Goal: Leave review/rating

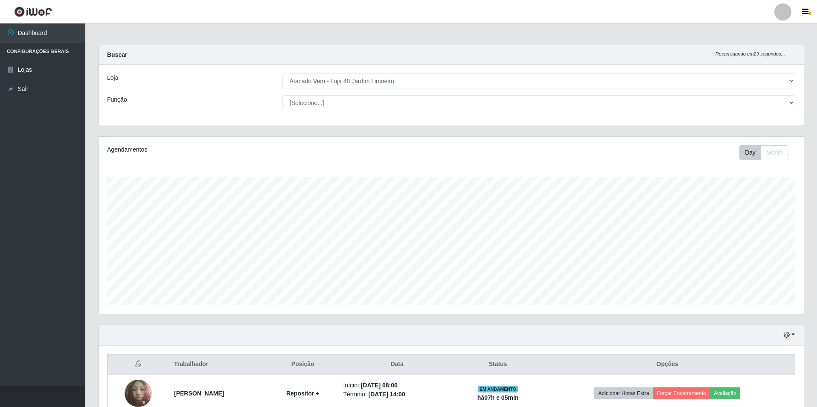
select select "449"
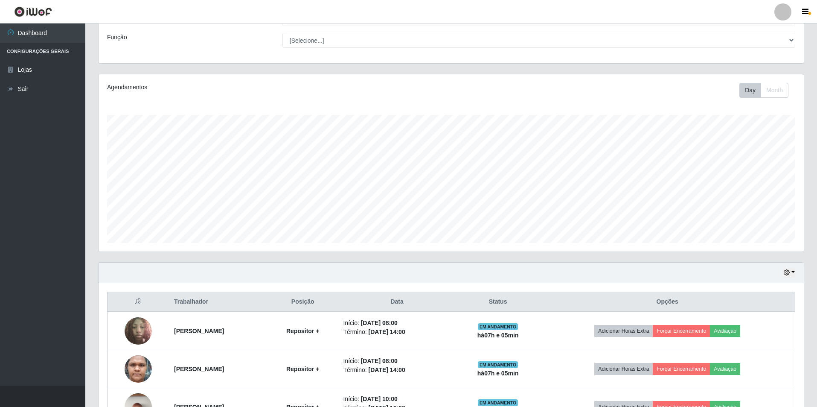
scroll to position [93, 0]
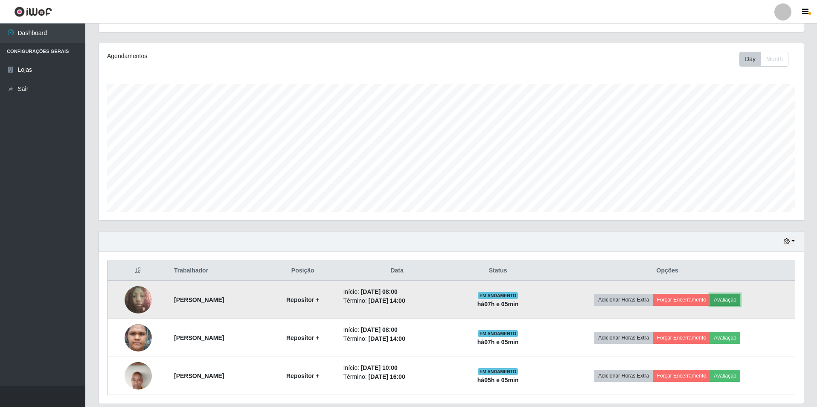
click at [740, 298] on button "Avaliação" at bounding box center [725, 299] width 30 height 12
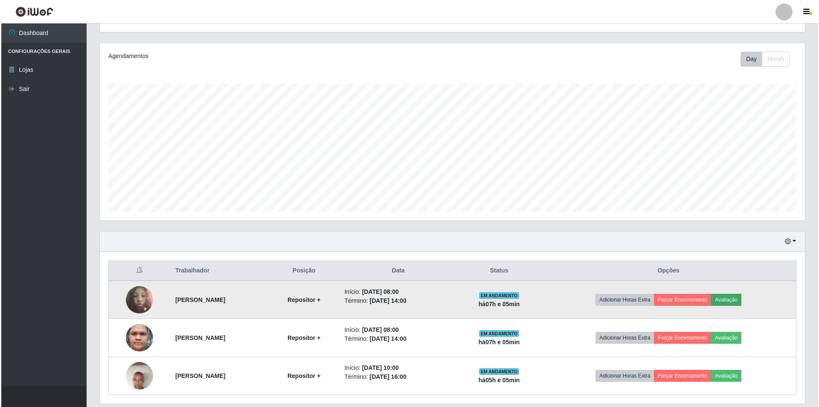
scroll to position [177, 701]
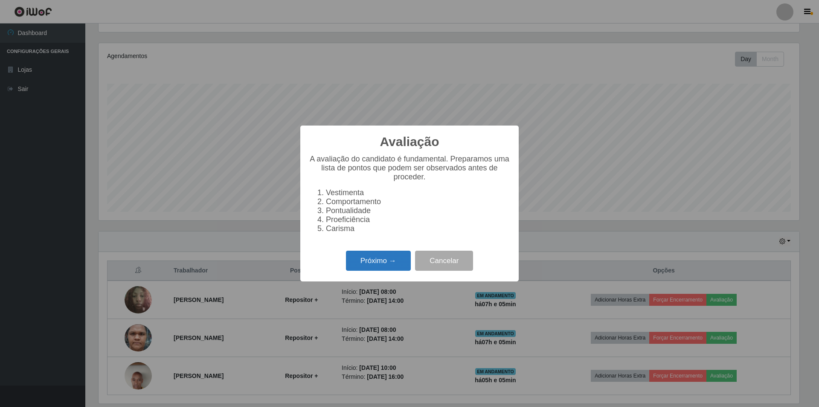
click at [386, 268] on button "Próximo →" at bounding box center [378, 260] width 65 height 20
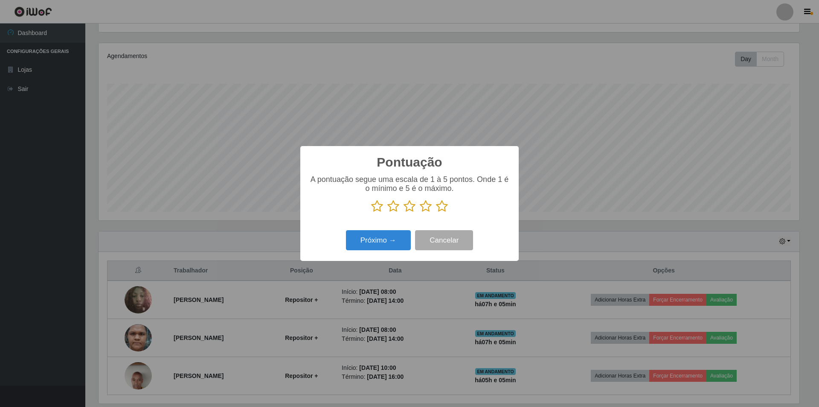
click at [406, 207] on icon at bounding box center [410, 206] width 12 height 13
click at [404, 212] on input "radio" at bounding box center [404, 212] width 0 height 0
click at [393, 244] on button "Próximo →" at bounding box center [378, 240] width 65 height 20
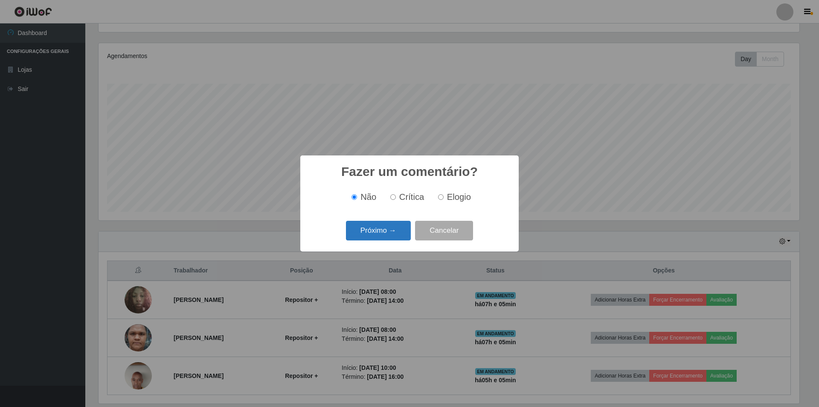
click at [398, 232] on button "Próximo →" at bounding box center [378, 231] width 65 height 20
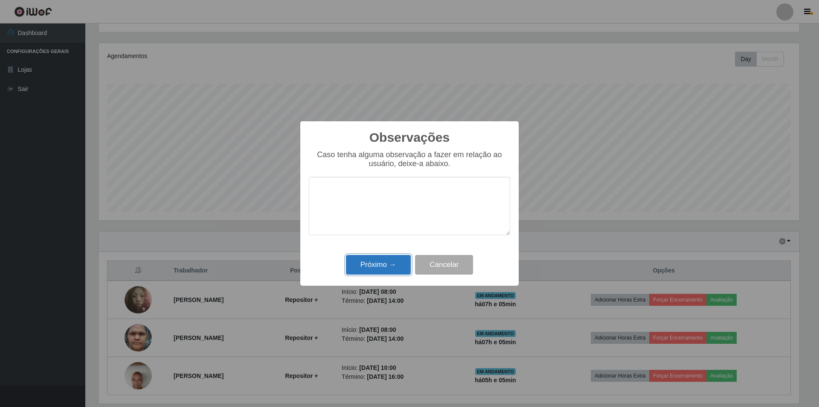
click at [394, 264] on button "Próximo →" at bounding box center [378, 265] width 65 height 20
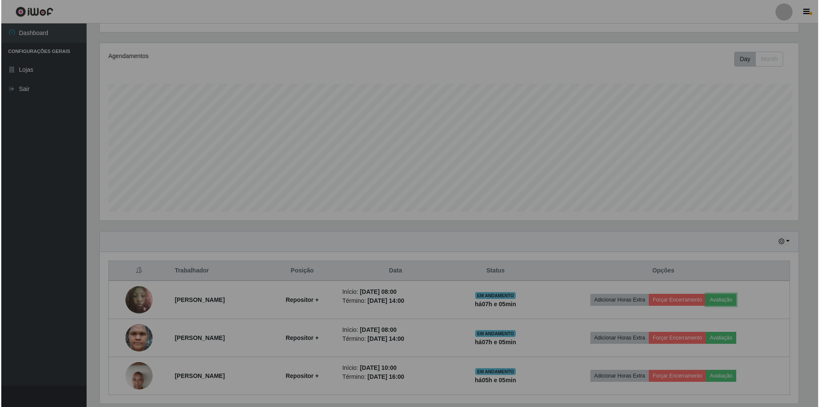
scroll to position [177, 705]
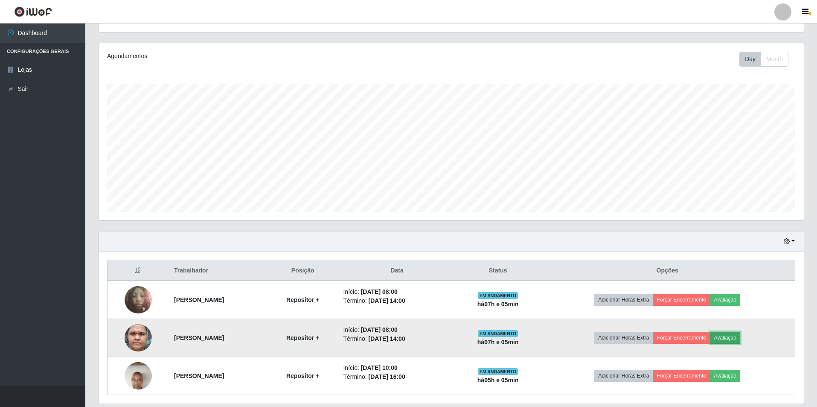
click at [738, 336] on button "Avaliação" at bounding box center [725, 337] width 30 height 12
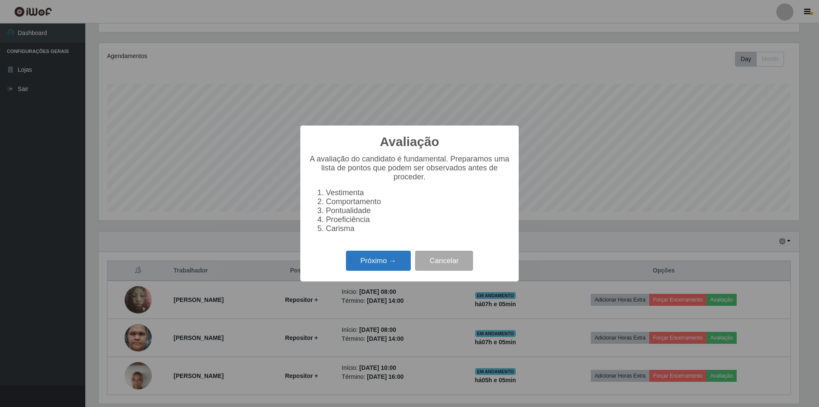
click at [381, 262] on button "Próximo →" at bounding box center [378, 260] width 65 height 20
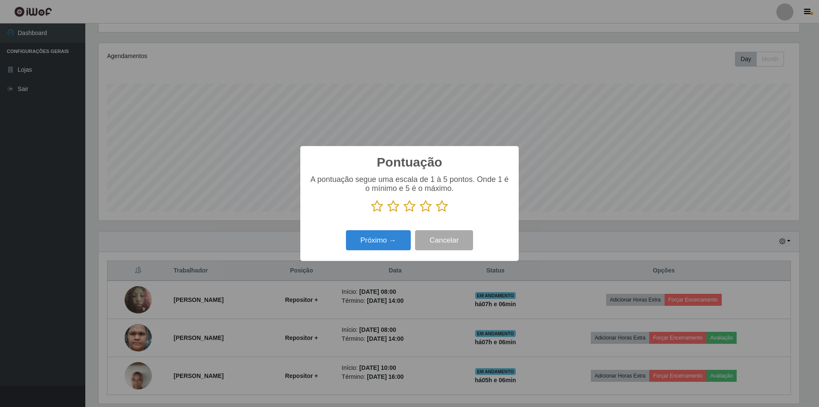
click at [424, 207] on icon at bounding box center [426, 206] width 12 height 13
click at [420, 212] on input "radio" at bounding box center [420, 212] width 0 height 0
click at [392, 240] on button "Próximo →" at bounding box center [378, 240] width 65 height 20
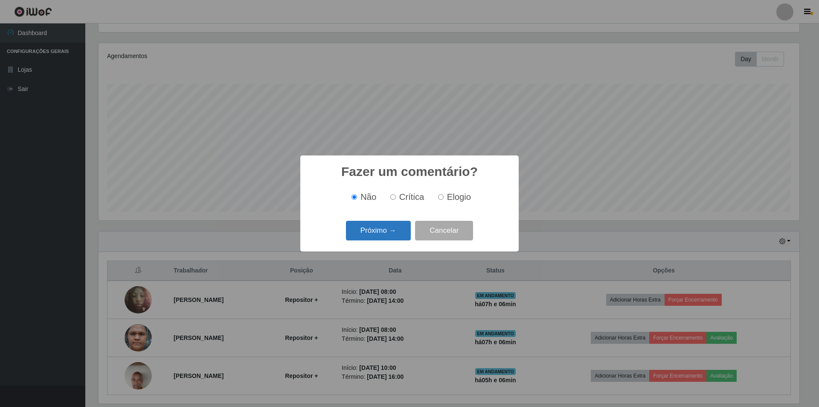
click at [403, 228] on button "Próximo →" at bounding box center [378, 231] width 65 height 20
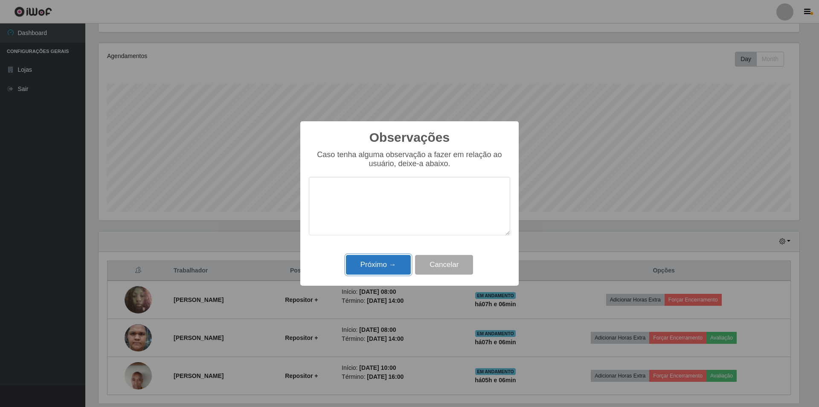
click at [399, 268] on button "Próximo →" at bounding box center [378, 265] width 65 height 20
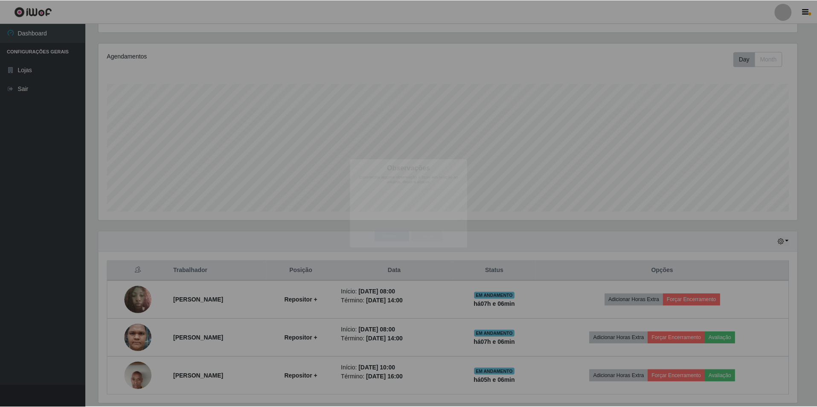
scroll to position [177, 705]
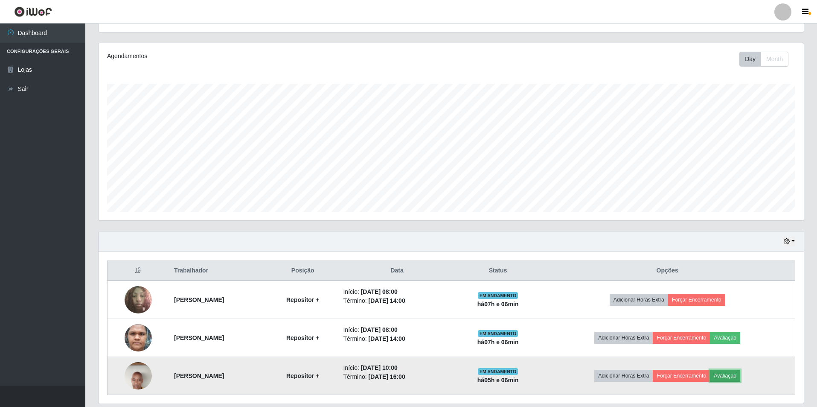
click at [740, 370] on button "Avaliação" at bounding box center [725, 375] width 30 height 12
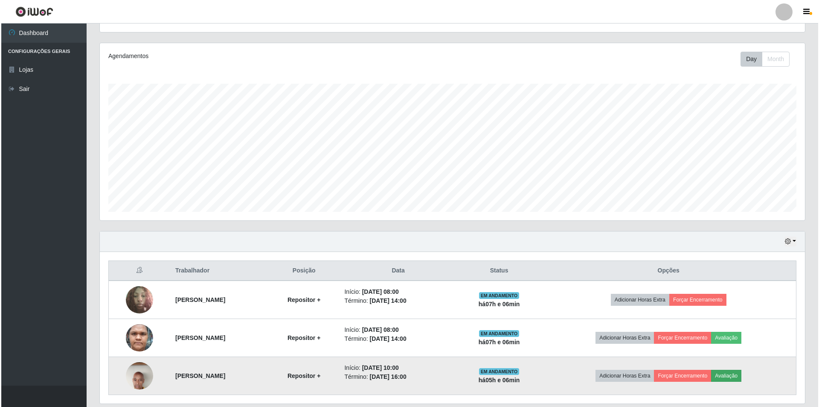
scroll to position [177, 701]
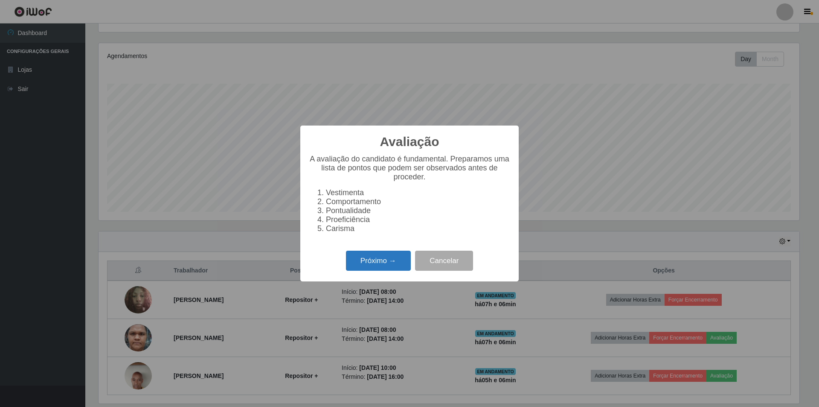
click at [389, 265] on button "Próximo →" at bounding box center [378, 260] width 65 height 20
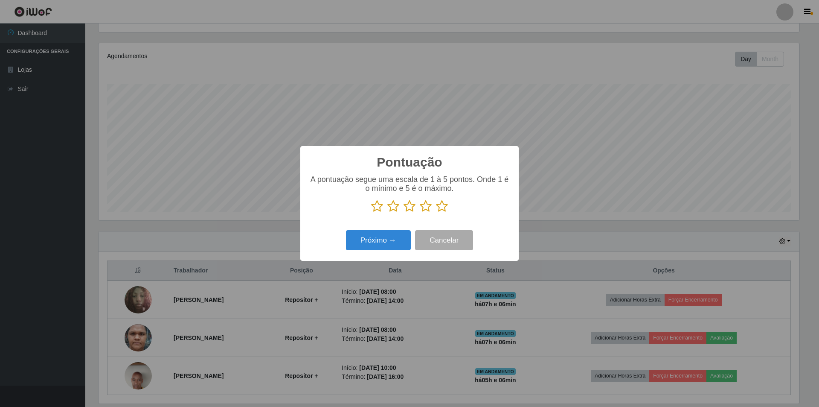
scroll to position [426418, 425894]
click at [408, 208] on icon at bounding box center [410, 206] width 12 height 13
click at [404, 212] on input "radio" at bounding box center [404, 212] width 0 height 0
click at [424, 211] on icon at bounding box center [426, 206] width 12 height 13
click at [420, 212] on input "radio" at bounding box center [420, 212] width 0 height 0
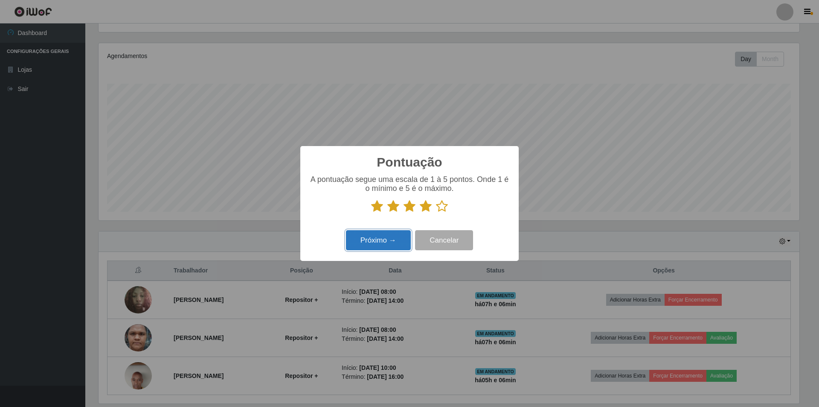
click at [405, 239] on button "Próximo →" at bounding box center [378, 240] width 65 height 20
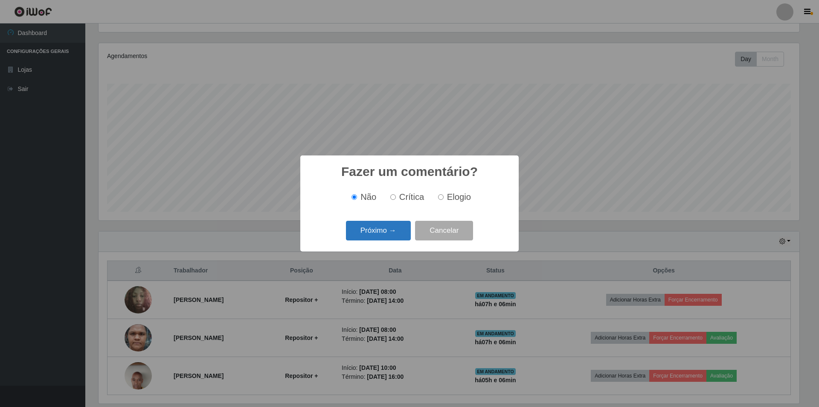
click at [397, 232] on button "Próximo →" at bounding box center [378, 231] width 65 height 20
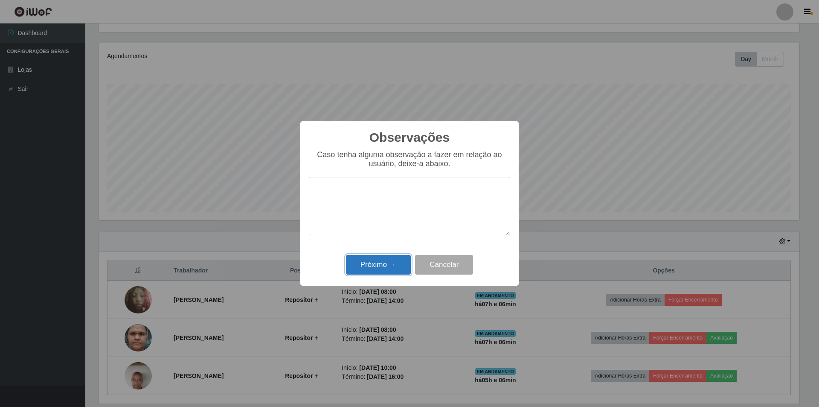
click at [381, 269] on button "Próximo →" at bounding box center [378, 265] width 65 height 20
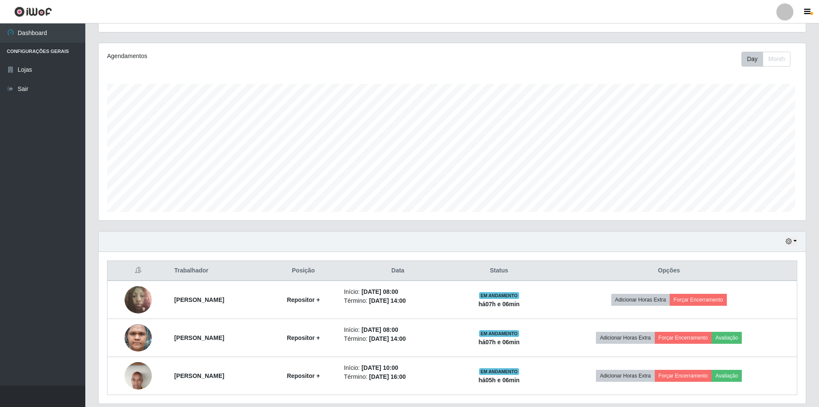
scroll to position [177, 705]
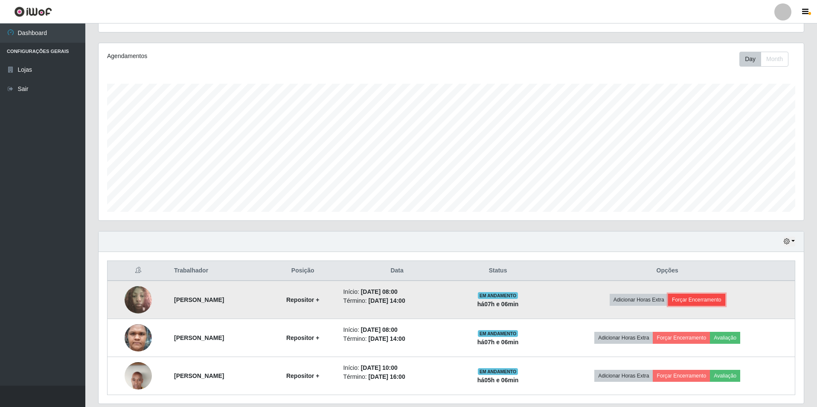
click at [723, 293] on button "Forçar Encerramento" at bounding box center [696, 299] width 57 height 12
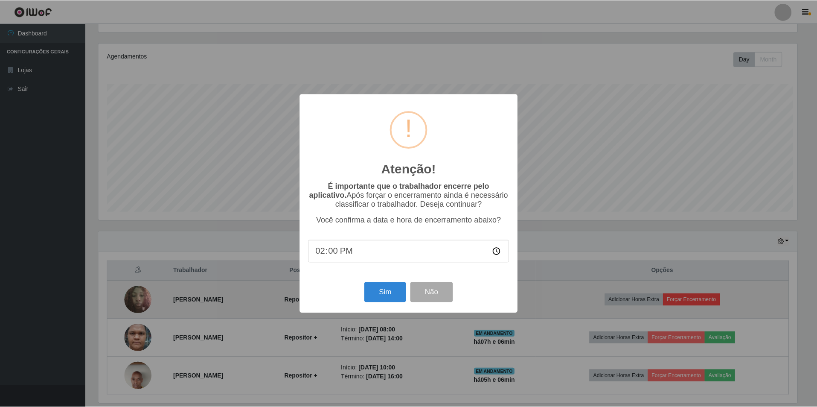
scroll to position [177, 701]
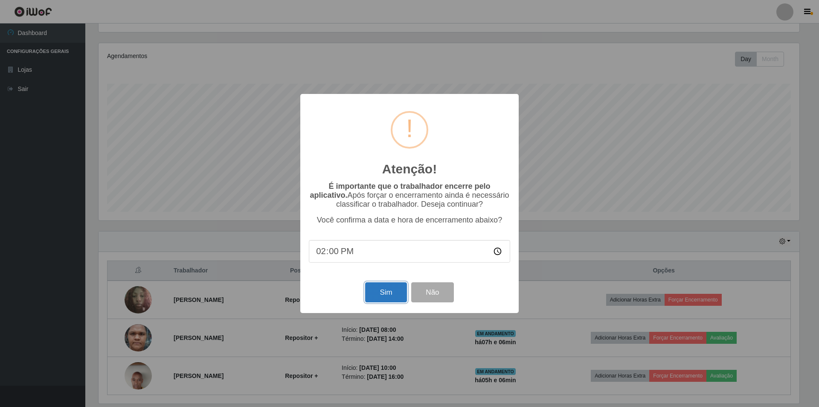
click at [388, 291] on button "Sim" at bounding box center [385, 292] width 41 height 20
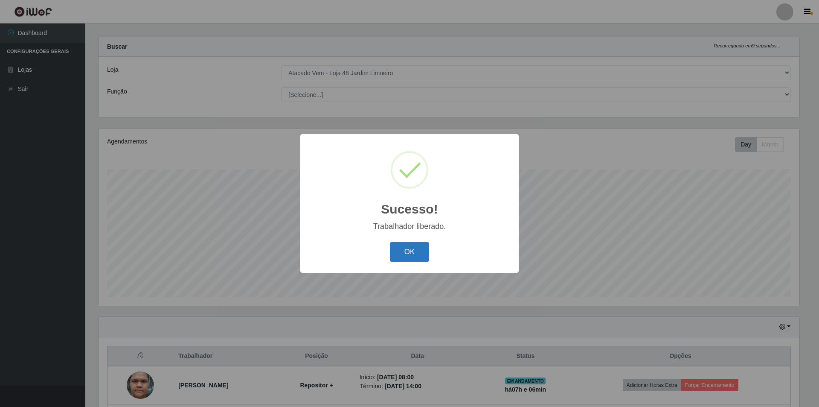
click at [395, 250] on button "OK" at bounding box center [410, 252] width 40 height 20
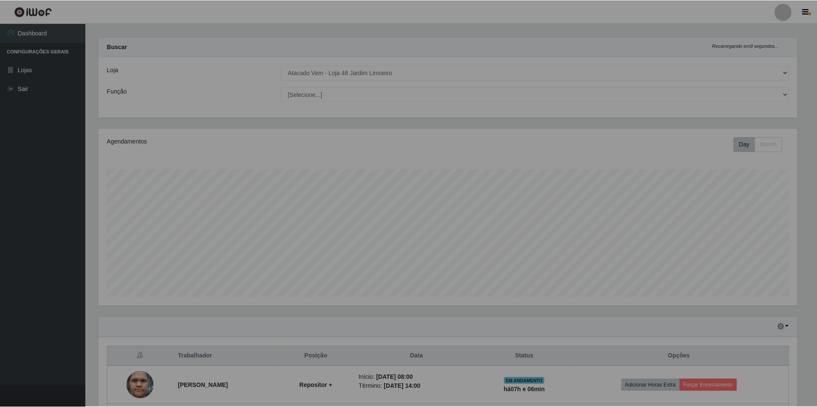
scroll to position [0, 0]
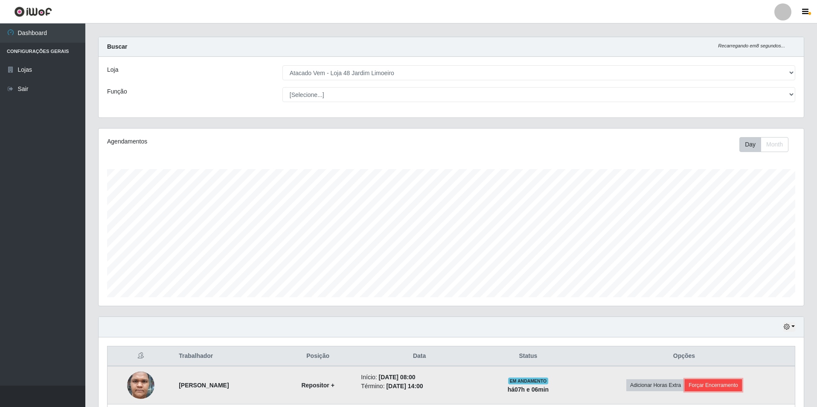
click at [724, 382] on button "Forçar Encerramento" at bounding box center [713, 385] width 57 height 12
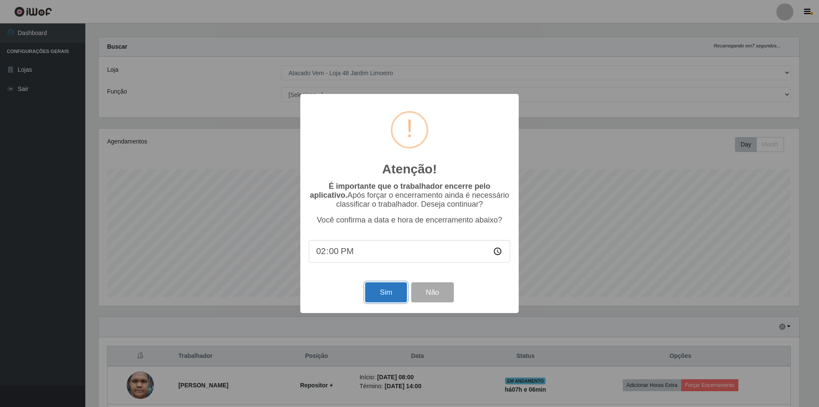
click at [375, 292] on button "Sim" at bounding box center [385, 292] width 41 height 20
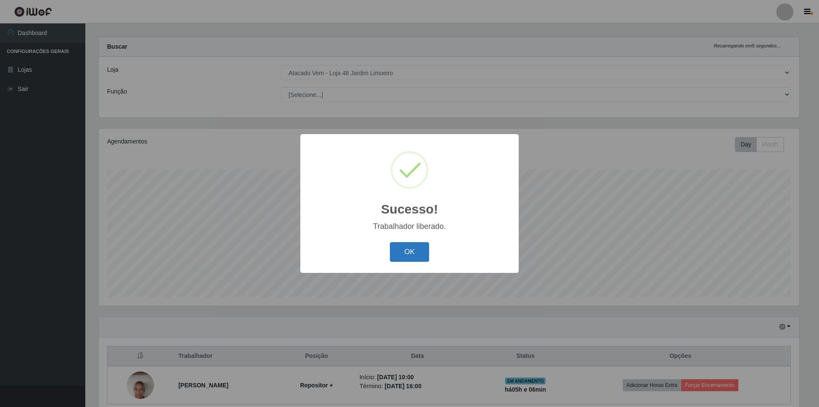
click at [418, 253] on button "OK" at bounding box center [410, 252] width 40 height 20
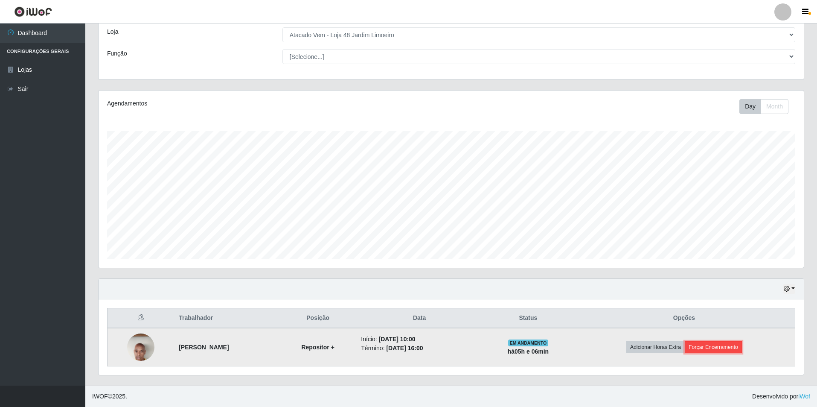
click at [725, 345] on button "Forçar Encerramento" at bounding box center [713, 347] width 57 height 12
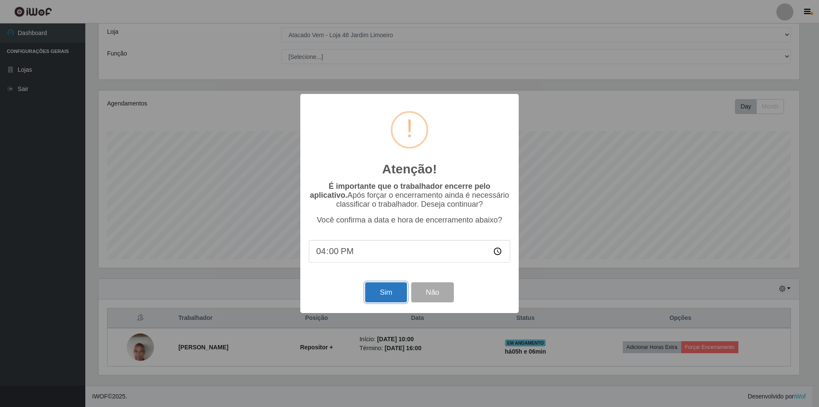
click at [381, 293] on button "Sim" at bounding box center [385, 292] width 41 height 20
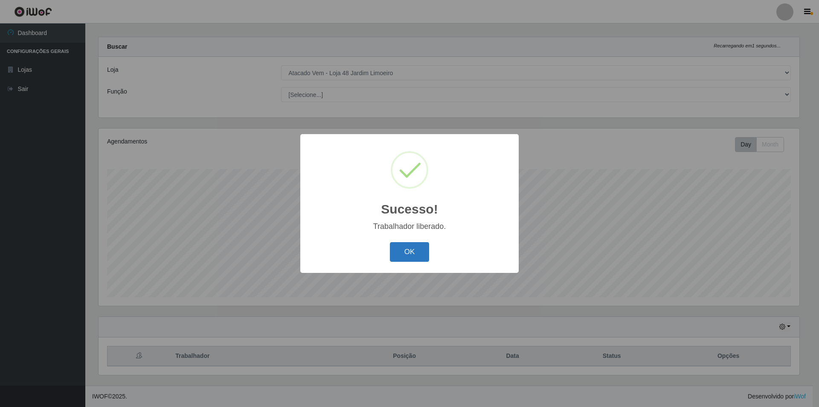
click at [426, 251] on button "OK" at bounding box center [410, 252] width 40 height 20
